Goal: Task Accomplishment & Management: Complete application form

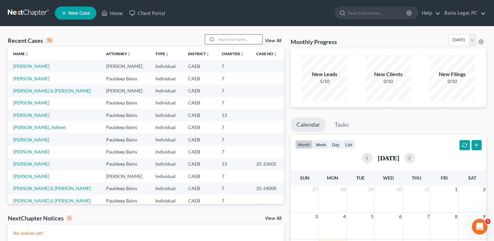
click at [236, 40] on input "search" at bounding box center [240, 39] width 46 height 9
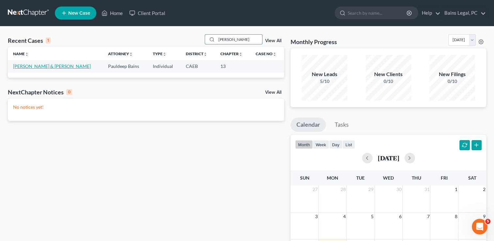
type input "[PERSON_NAME]"
click at [33, 64] on link "[PERSON_NAME] & [PERSON_NAME]" at bounding box center [52, 66] width 78 height 6
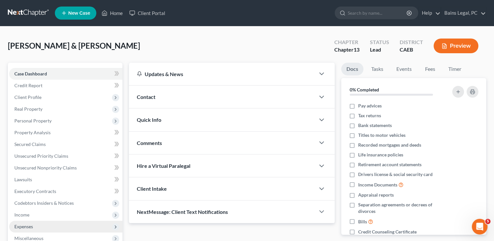
click at [62, 226] on span "Expenses" at bounding box center [65, 227] width 113 height 12
click at [51, 237] on link "Home" at bounding box center [72, 239] width 100 height 12
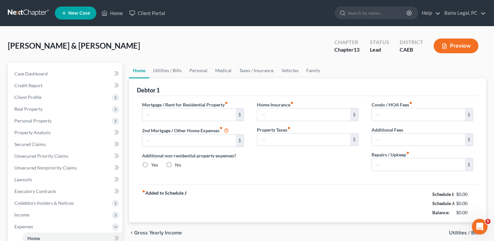
type input "2,442.93"
type input "1,147.52"
radio input "true"
type input "150.00"
type input "380.00"
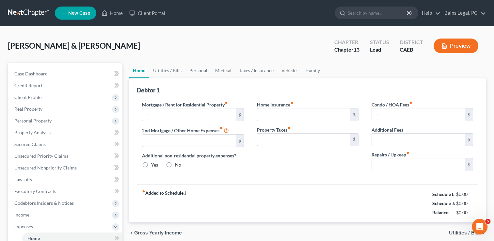
type input "0.00"
type input "470.00"
click at [231, 43] on div "[PERSON_NAME] & [PERSON_NAME] Upgraded Chapter Chapter 13 Status Lead District …" at bounding box center [247, 48] width 479 height 28
click at [190, 69] on link "Personal" at bounding box center [199, 71] width 26 height 16
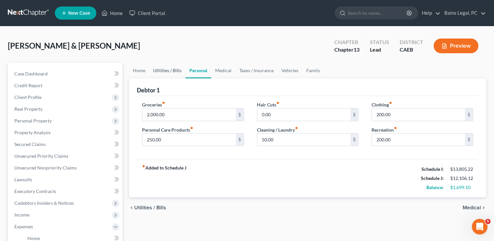
click at [166, 70] on link "Utilities / Bills" at bounding box center [167, 71] width 36 height 16
